Goal: Task Accomplishment & Management: Complete application form

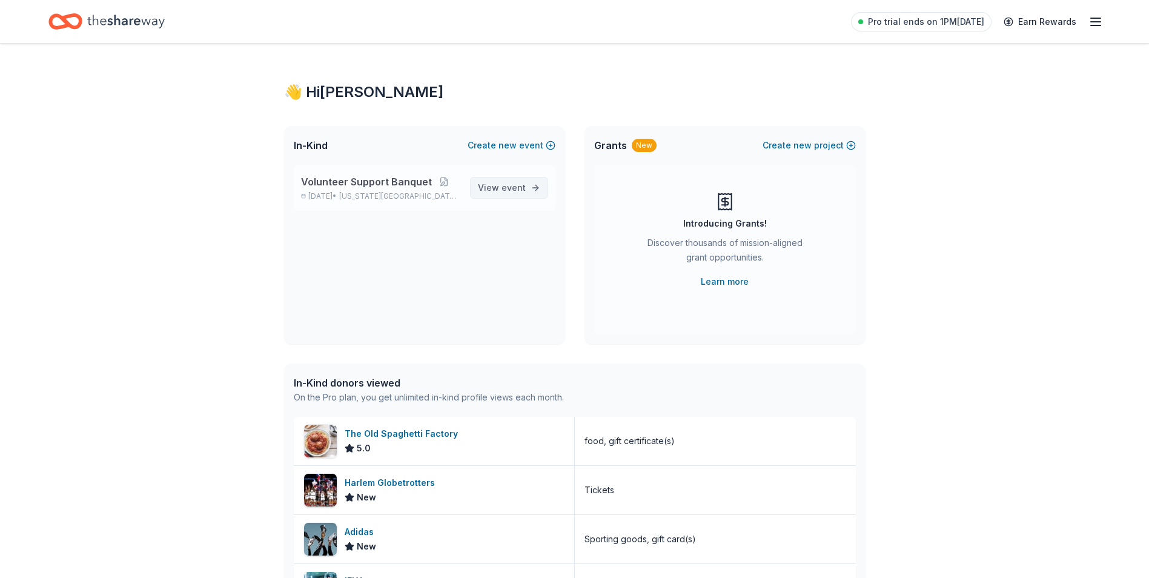
click at [500, 190] on span "View event" at bounding box center [502, 187] width 48 height 15
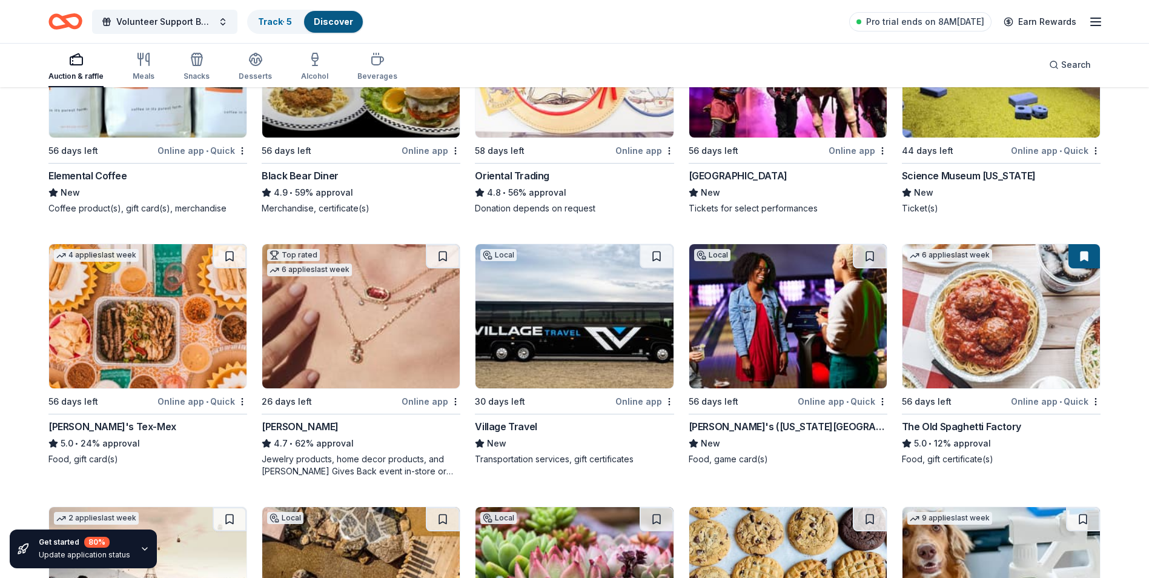
scroll to position [240, 0]
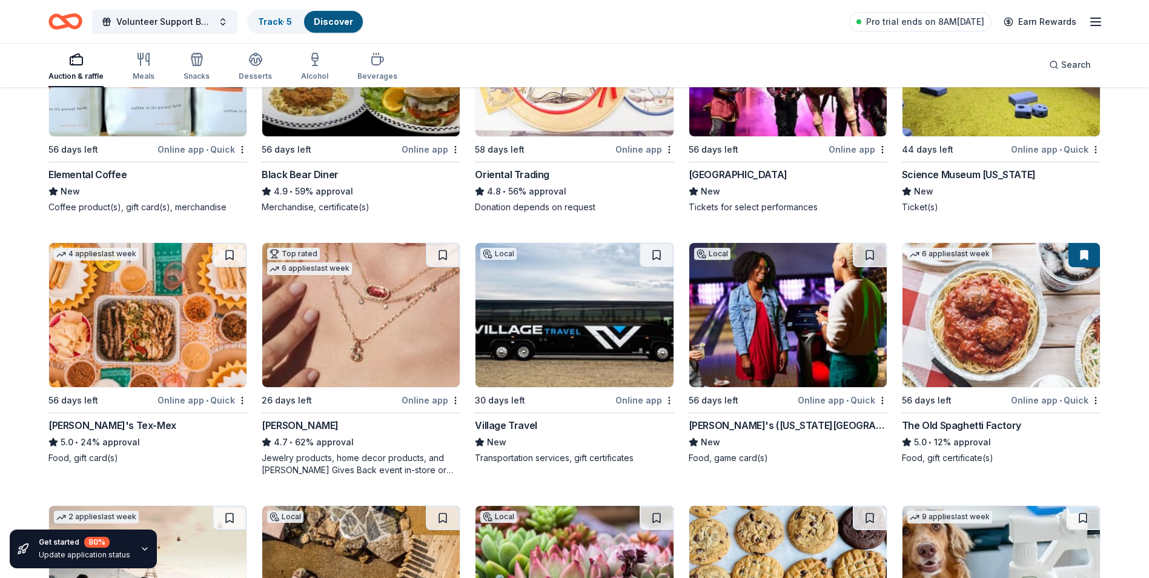
click at [759, 419] on div "[PERSON_NAME]'s ([US_STATE][GEOGRAPHIC_DATA])" at bounding box center [787, 425] width 199 height 15
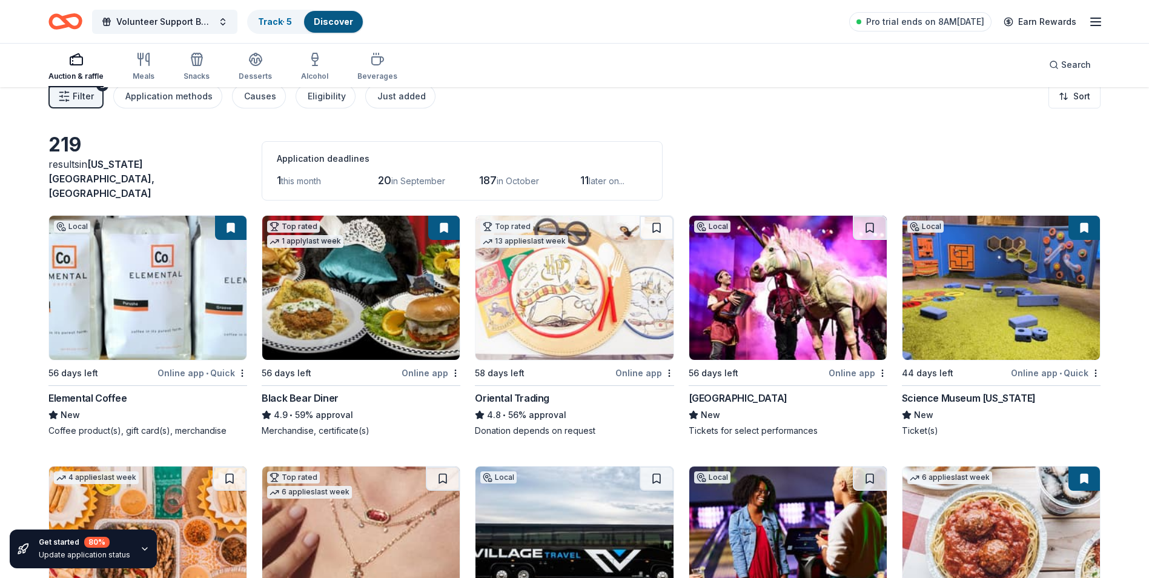
scroll to position [0, 0]
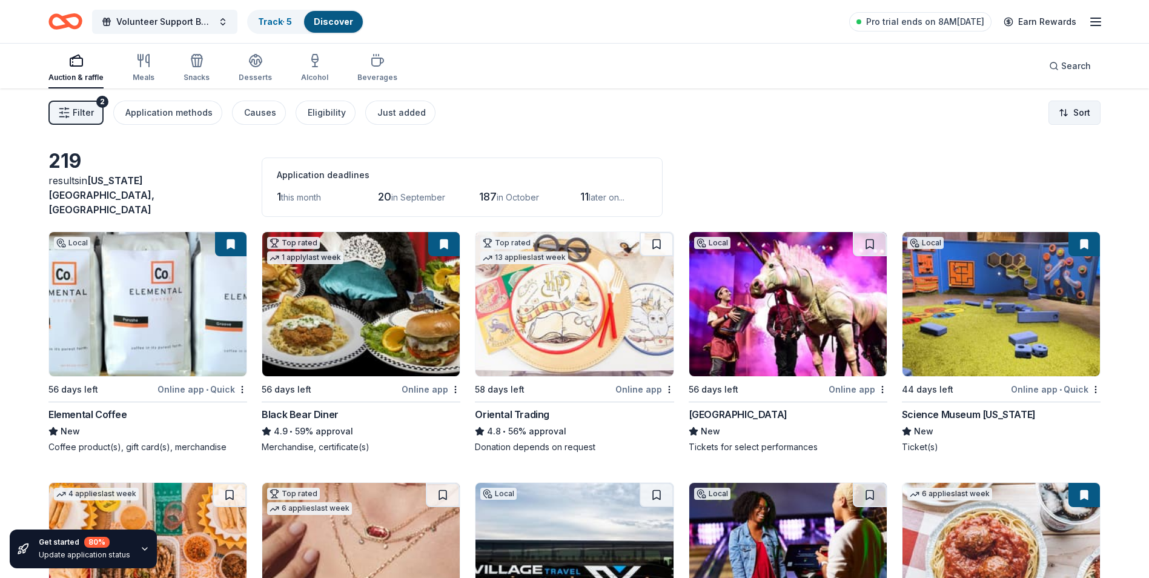
click at [916, 113] on html "Volunteer Support Banquet Track · 5 Discover Pro trial ends on 8AM[DATE] Earn R…" at bounding box center [574, 289] width 1149 height 578
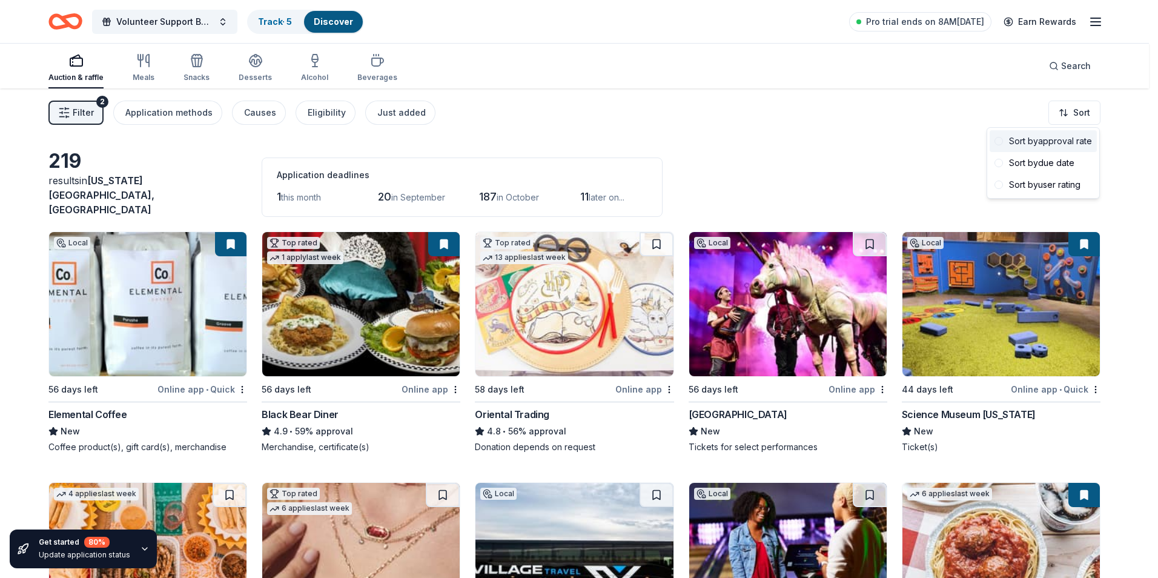
click at [916, 141] on div "Sort by approval rate" at bounding box center [1042, 141] width 107 height 22
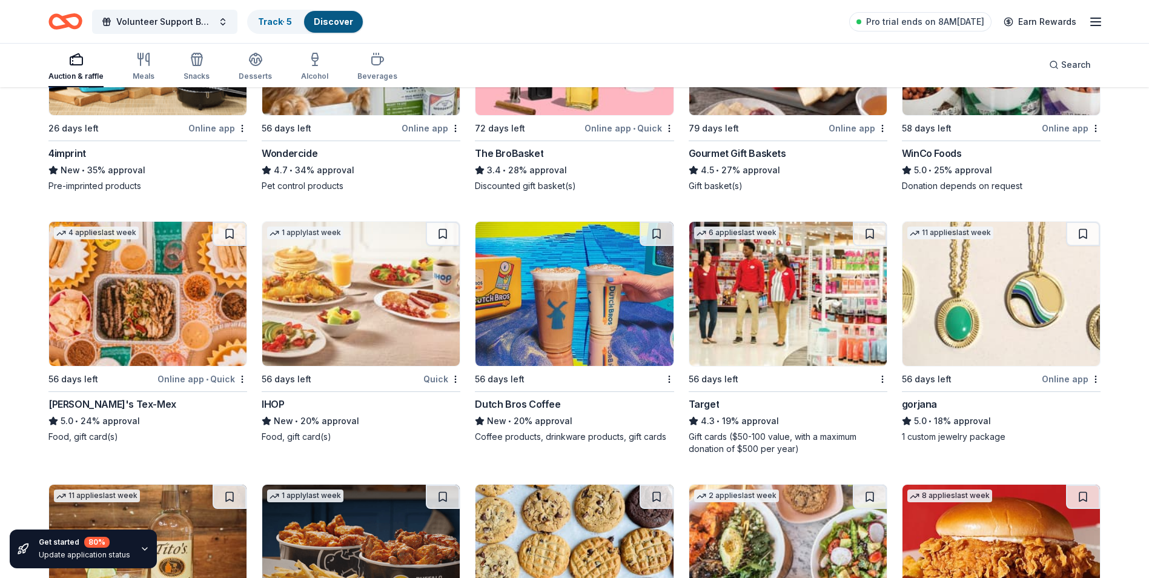
scroll to position [1024, 0]
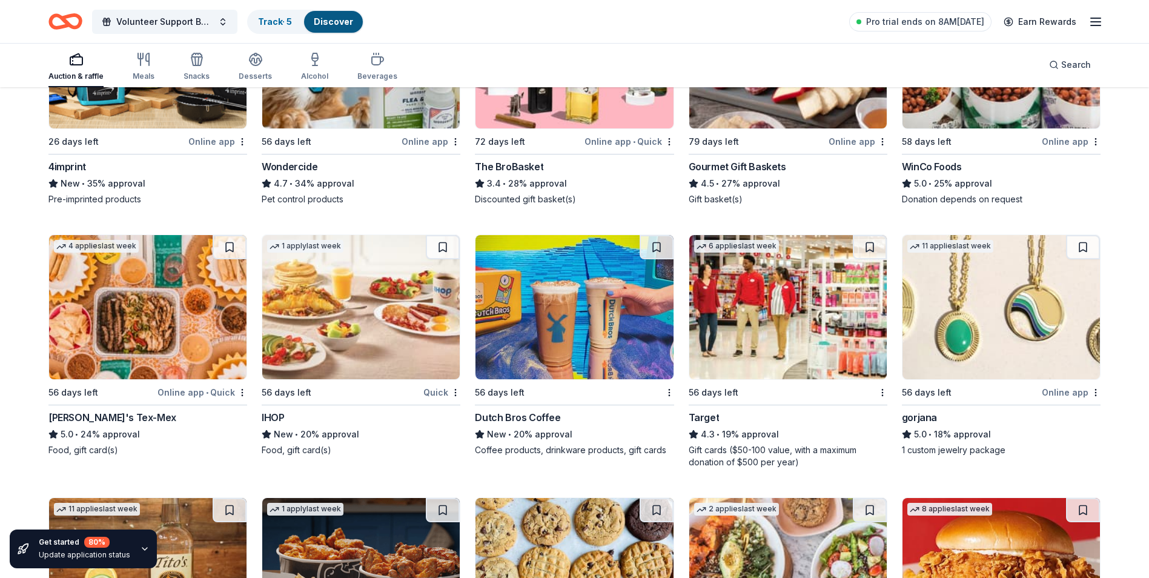
click at [546, 410] on div "Dutch Bros Coffee" at bounding box center [517, 417] width 85 height 15
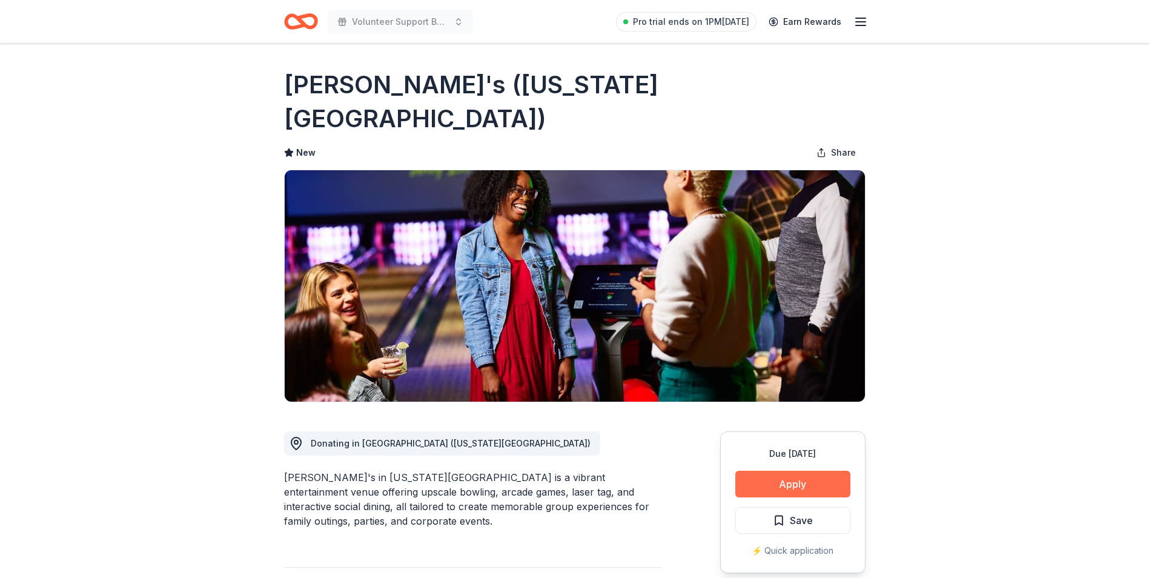
click at [796, 470] on button "Apply" at bounding box center [792, 483] width 115 height 27
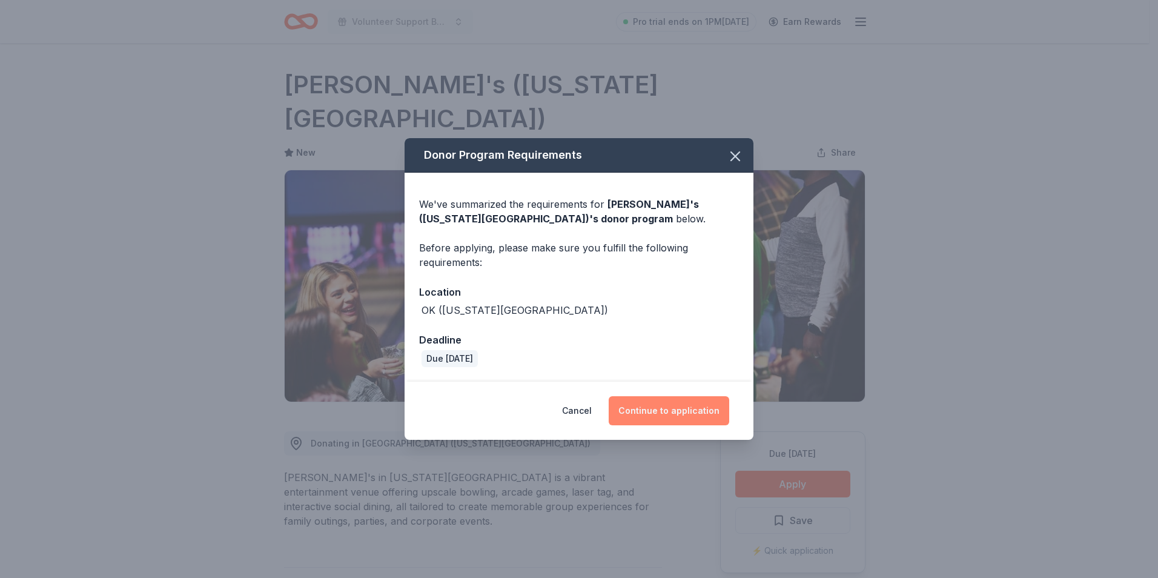
click at [684, 411] on button "Continue to application" at bounding box center [669, 410] width 121 height 29
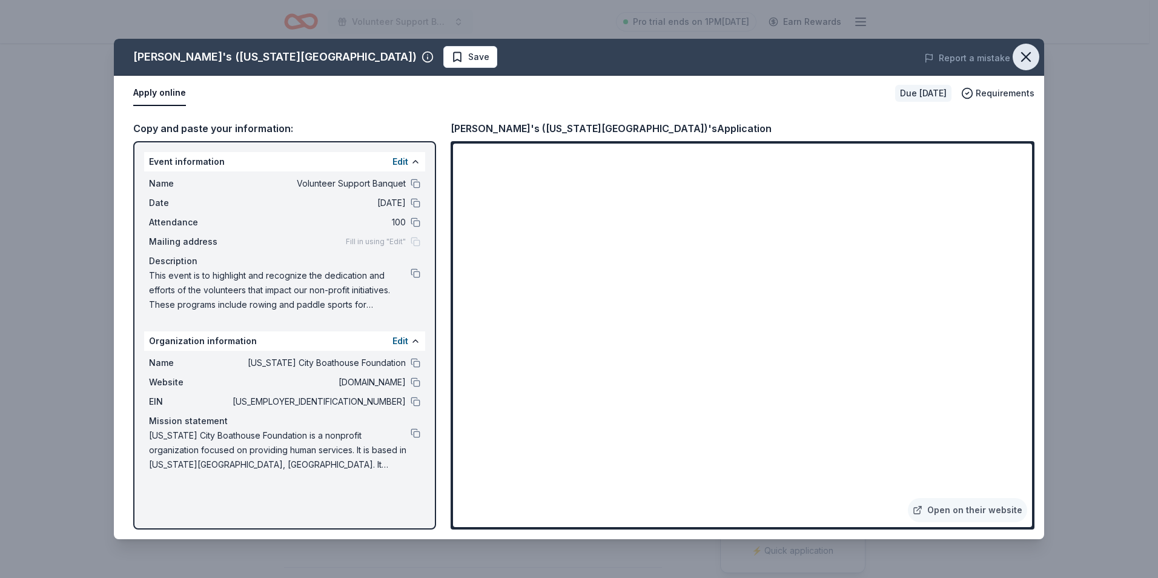
click at [1029, 53] on icon "button" at bounding box center [1026, 57] width 8 height 8
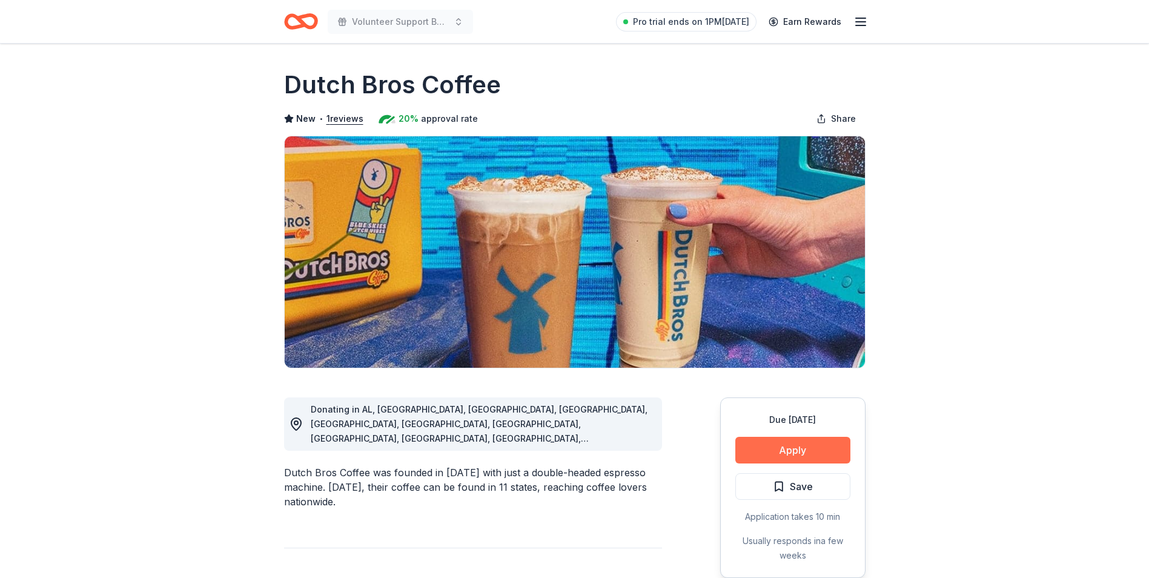
click at [791, 446] on button "Apply" at bounding box center [792, 450] width 115 height 27
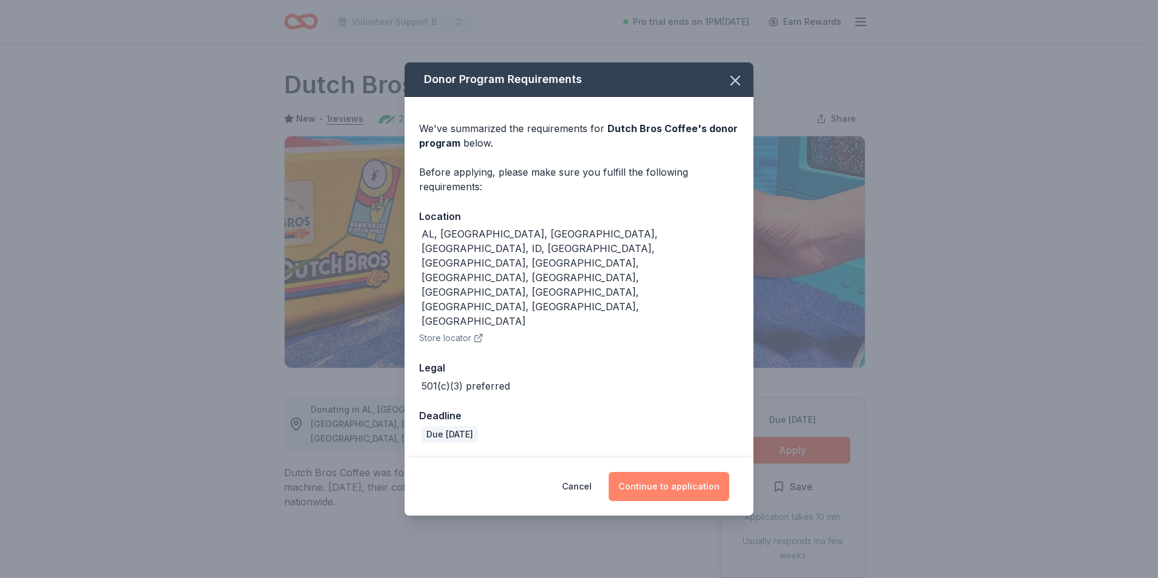
click at [676, 472] on button "Continue to application" at bounding box center [669, 486] width 121 height 29
